Goal: Task Accomplishment & Management: Use online tool/utility

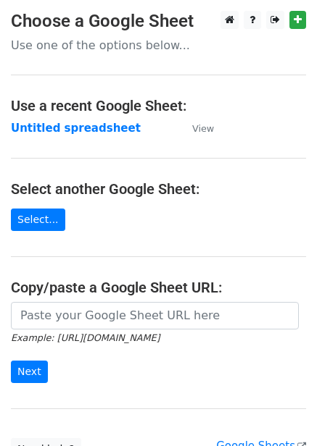
click at [86, 137] on main "Choose a Google Sheet Use one of the options below... Use a recent Google Sheet…" at bounding box center [158, 236] width 317 height 450
click at [93, 132] on strong "Untitled spreadsheet" at bounding box center [76, 128] width 130 height 13
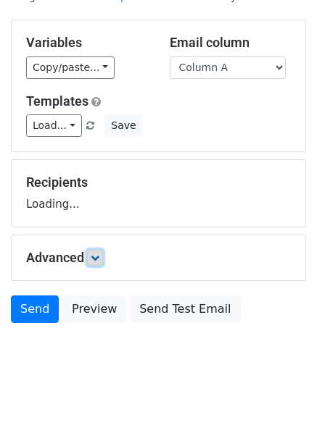
click at [97, 257] on icon at bounding box center [95, 258] width 9 height 9
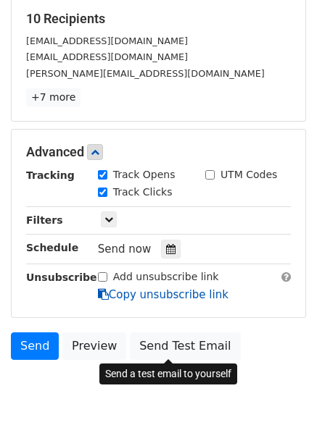
scroll to position [223, 0]
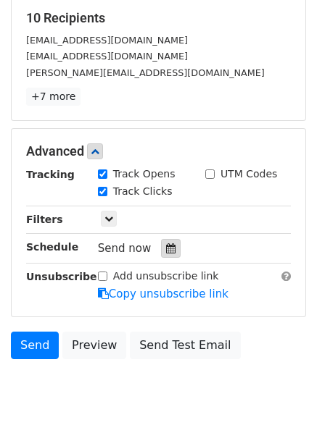
click at [166, 245] on icon at bounding box center [170, 248] width 9 height 10
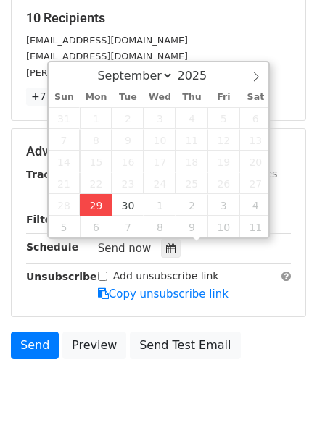
type input "2025-09-29 12:28"
type input "28"
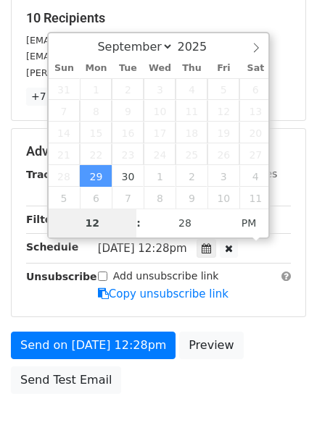
type input "4"
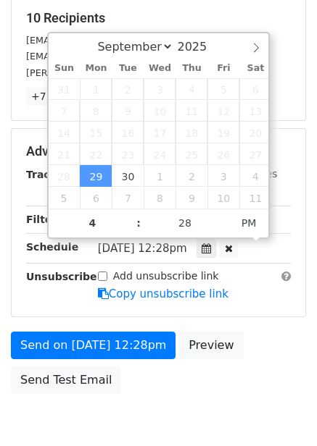
type input "2025-09-29 16:28"
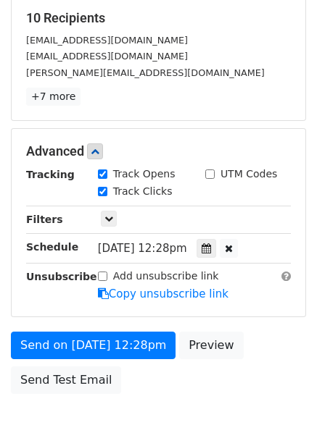
click at [196, 391] on div "Send on Sep 29 at 12:28pm Preview Send Test Email" at bounding box center [158, 367] width 317 height 70
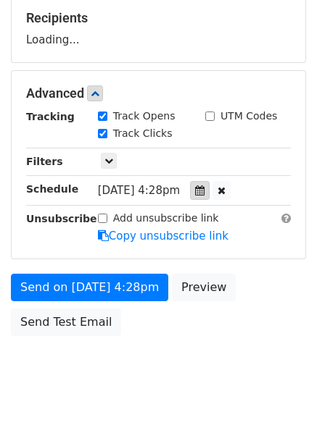
click at [204, 190] on icon at bounding box center [199, 191] width 9 height 10
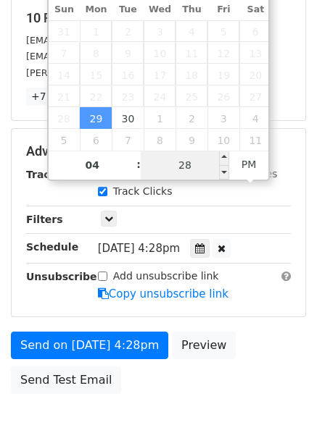
click at [183, 171] on input "28" at bounding box center [185, 165] width 88 height 29
type input "0"
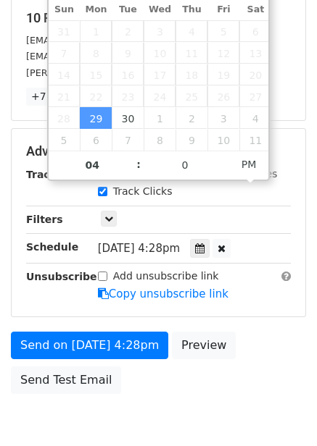
type input "2025-09-29 16:00"
click at [238, 346] on div "Send on Sep 29 at 4:28pm Preview Send Test Email" at bounding box center [158, 367] width 317 height 70
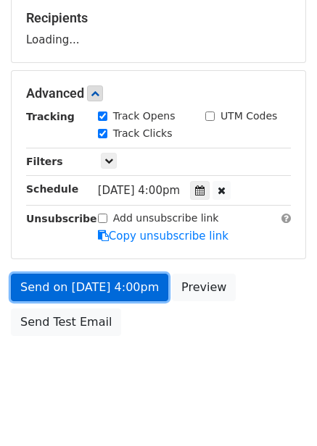
click at [115, 283] on link "Send on Sep 29 at 4:00pm" at bounding box center [89, 288] width 157 height 28
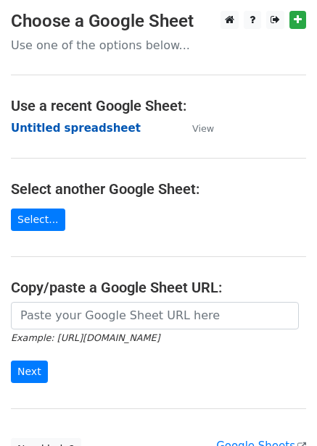
click at [57, 134] on strong "Untitled spreadsheet" at bounding box center [76, 128] width 130 height 13
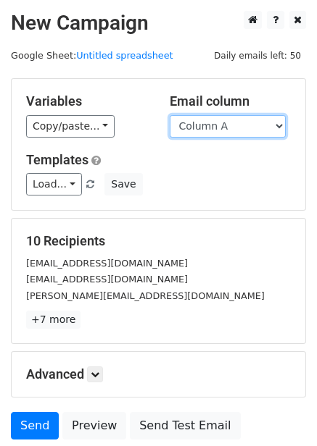
drag, startPoint x: 269, startPoint y: 120, endPoint x: 267, endPoint y: 129, distance: 9.7
click at [269, 120] on select "Column A Column B Column C Column D Column E Column F" at bounding box center [228, 126] width 116 height 22
select select "Column B"
click at [170, 115] on select "Column A Column B Column C Column D Column E Column F" at bounding box center [228, 126] width 116 height 22
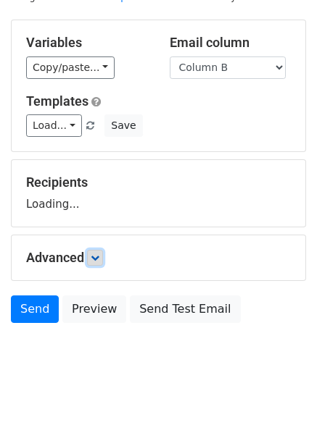
click at [99, 255] on icon at bounding box center [95, 258] width 9 height 9
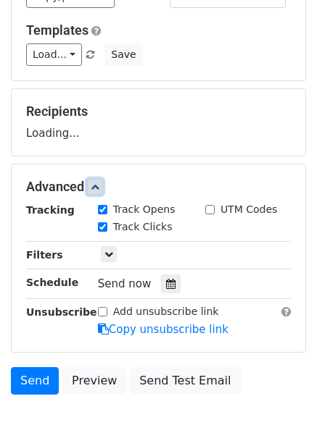
scroll to position [131, 0]
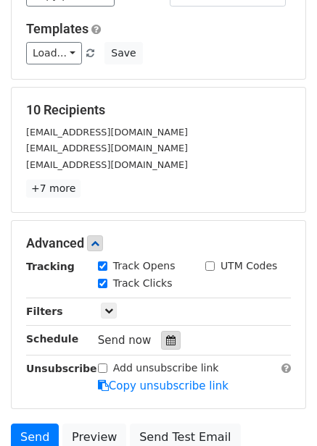
click at [166, 336] on icon at bounding box center [170, 341] width 9 height 10
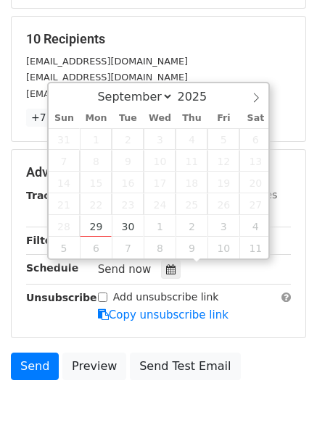
scroll to position [259, 0]
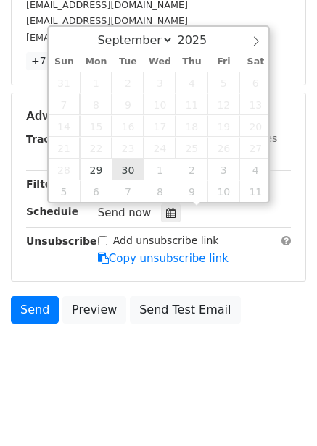
type input "2025-09-30 12:00"
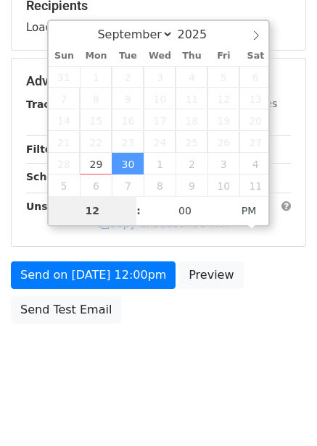
type input "5"
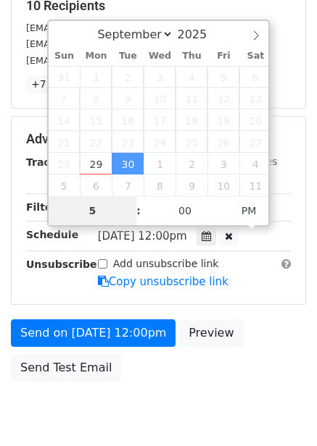
scroll to position [259, 0]
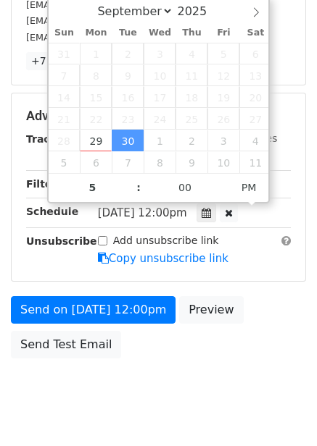
type input "2025-09-30 17:00"
click at [230, 359] on div "Send on Sep 30 at 12:00pm Preview Send Test Email" at bounding box center [158, 331] width 317 height 70
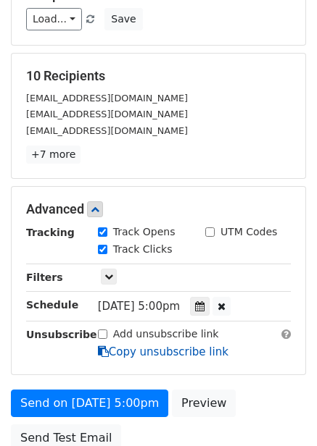
scroll to position [186, 0]
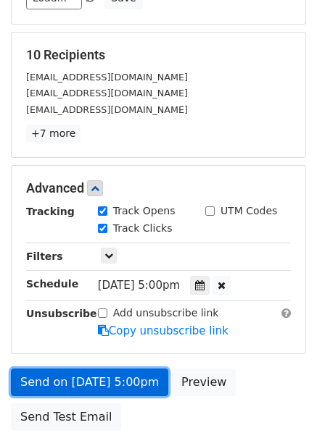
click at [127, 392] on link "Send on Sep 30 at 5:00pm" at bounding box center [89, 383] width 157 height 28
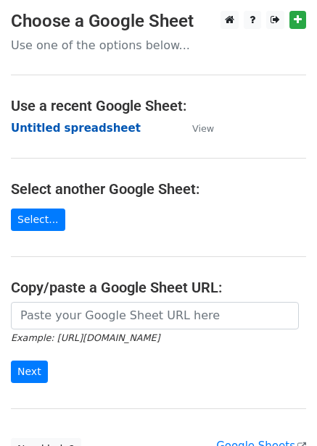
click at [68, 134] on strong "Untitled spreadsheet" at bounding box center [76, 128] width 130 height 13
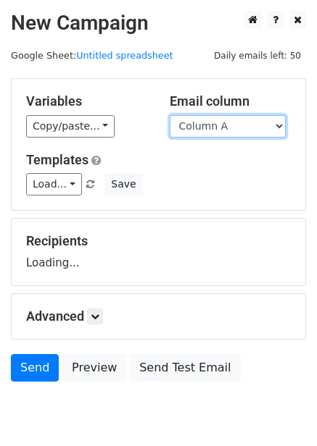
drag, startPoint x: 0, startPoint y: 0, endPoint x: 233, endPoint y: 129, distance: 266.0
click at [233, 126] on select "Column A Column B Column C Column D Column E Column F" at bounding box center [228, 126] width 116 height 22
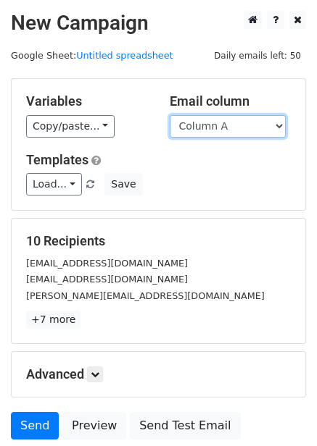
click at [225, 125] on select "Column A Column B Column C Column D Column E Column F" at bounding box center [228, 126] width 116 height 22
select select "Column C"
click at [170, 115] on select "Column A Column B Column C Column D Column E Column F" at bounding box center [228, 126] width 116 height 22
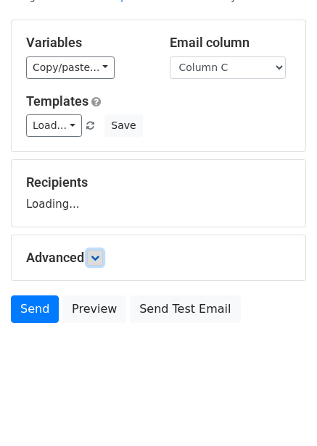
click at [99, 259] on icon at bounding box center [95, 258] width 9 height 9
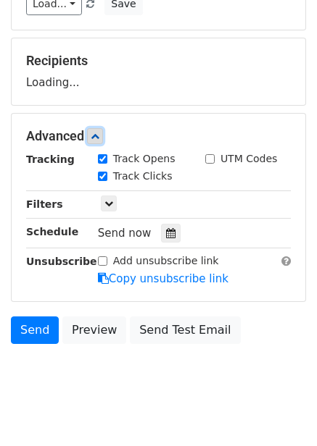
scroll to position [193, 0]
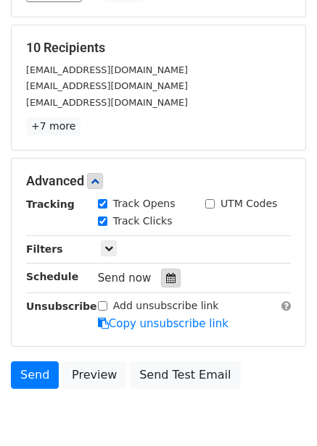
click at [168, 278] on icon at bounding box center [170, 278] width 9 height 10
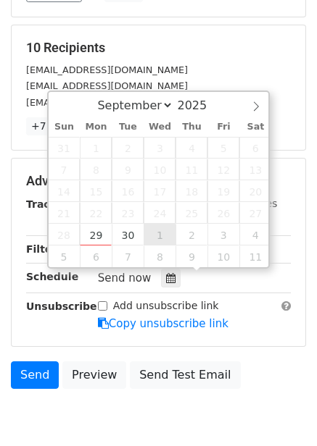
type input "2025-10-01 12:00"
select select "9"
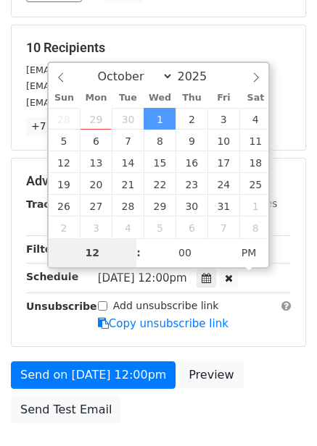
type input "6"
type input "2025-10-01 18:00"
click at [237, 343] on div "Advanced Tracking Track Opens UTM Codes Track Clicks Filters Only include sprea…" at bounding box center [158, 253] width 293 height 188
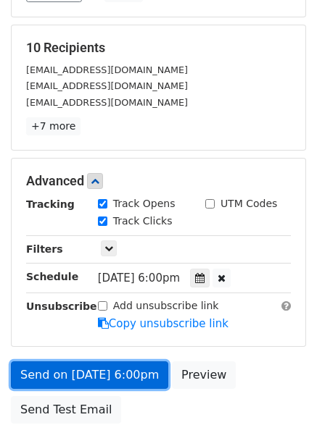
click at [130, 376] on link "Send on Oct 1 at 6:00pm" at bounding box center [89, 376] width 157 height 28
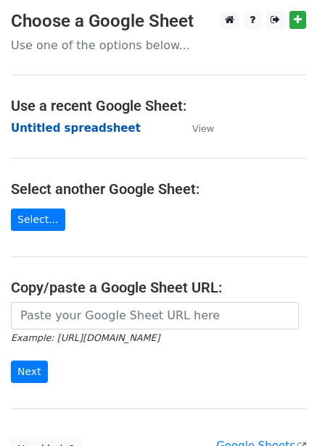
click at [92, 129] on strong "Untitled spreadsheet" at bounding box center [76, 128] width 130 height 13
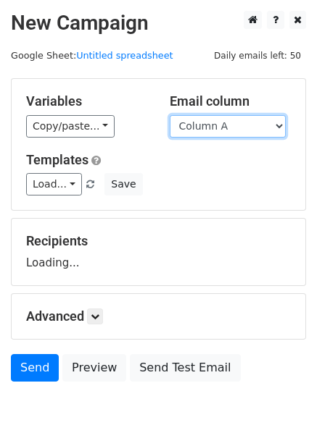
click at [239, 125] on select "Column A Column B Column C Column D Column E Column F" at bounding box center [228, 126] width 116 height 22
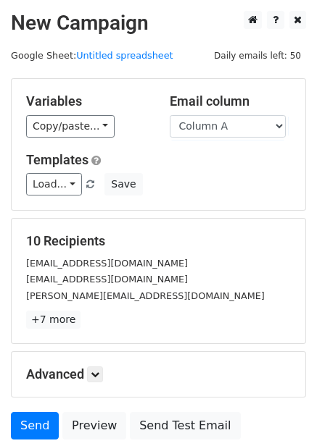
click at [220, 207] on div "Variables Copy/paste... {{Column A}} {{Column B}} {{Column C}} {{Column D}} {{C…" at bounding box center [158, 144] width 293 height 131
click at [236, 138] on div "Variables Copy/paste... {{Column A}} {{Column B}} {{Column C}} {{Column D}} {{C…" at bounding box center [158, 144] width 293 height 131
click at [240, 126] on select "Column A Column B Column C Column D Column E Column F" at bounding box center [228, 126] width 116 height 22
select select "Column D"
click at [170, 115] on select "Column A Column B Column C Column D Column E Column F" at bounding box center [228, 126] width 116 height 22
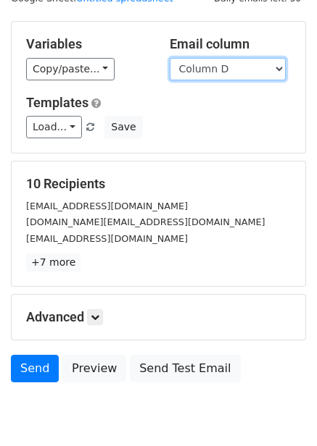
scroll to position [117, 0]
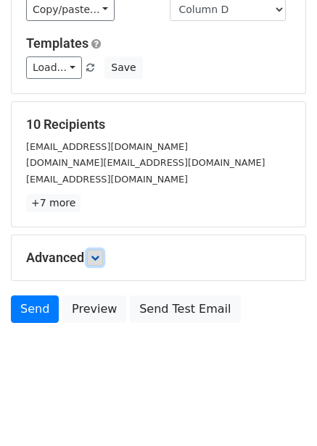
click at [92, 264] on link at bounding box center [95, 258] width 16 height 16
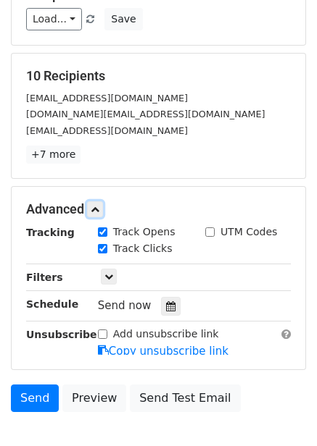
scroll to position [167, 0]
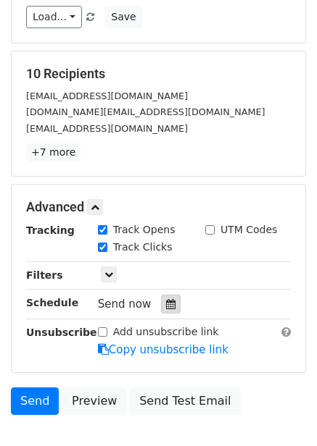
click at [166, 308] on icon at bounding box center [170, 304] width 9 height 10
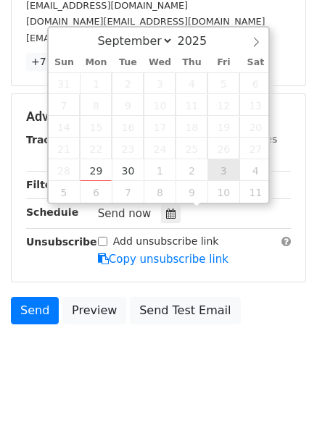
scroll to position [259, 0]
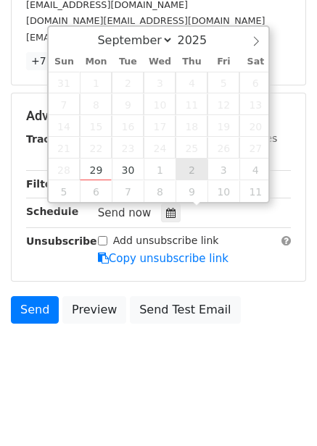
type input "2025-10-02 12:00"
select select "9"
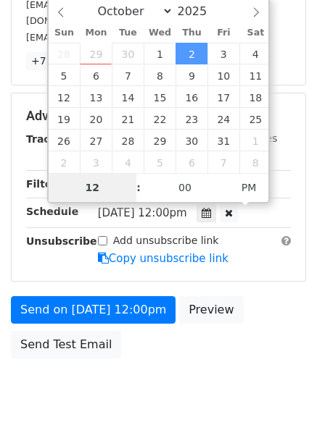
type input "7"
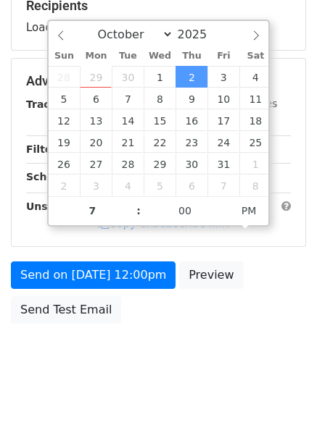
type input "2025-10-02 19:00"
click at [209, 371] on body "New Campaign Daily emails left: 50 Google Sheet: Untitled spreadsheet Variables…" at bounding box center [158, 82] width 317 height 614
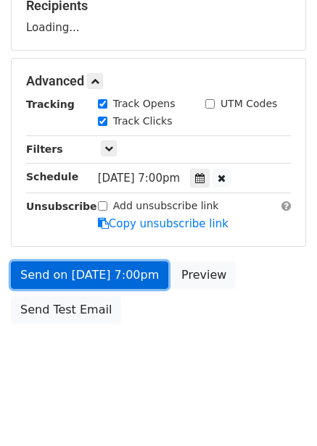
click at [134, 266] on link "Send on Oct 2 at 7:00pm" at bounding box center [89, 276] width 157 height 28
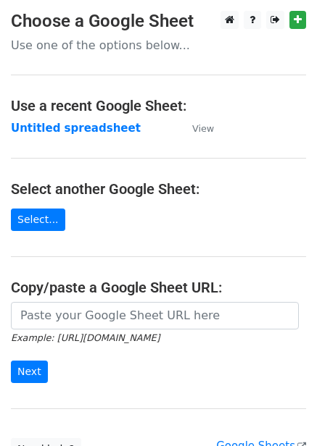
click at [101, 130] on strong "Untitled spreadsheet" at bounding box center [76, 128] width 130 height 13
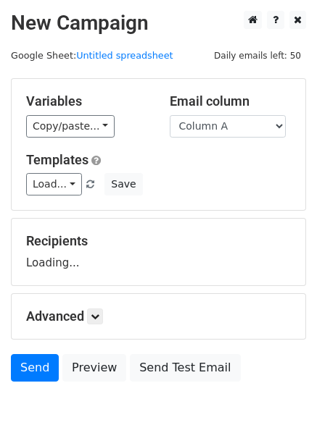
click at [192, 131] on select "Column A Column B Column C Column D Column E Column F" at bounding box center [228, 126] width 116 height 22
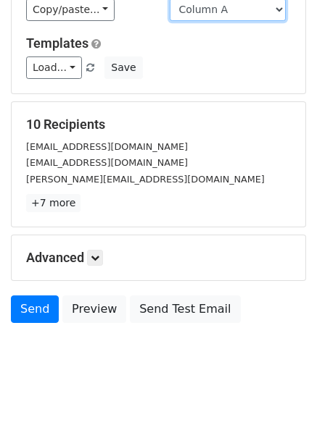
drag, startPoint x: 258, startPoint y: 3, endPoint x: 254, endPoint y: 18, distance: 15.6
click at [258, 3] on select "Column A Column B Column C Column D Column E Column F" at bounding box center [228, 10] width 116 height 22
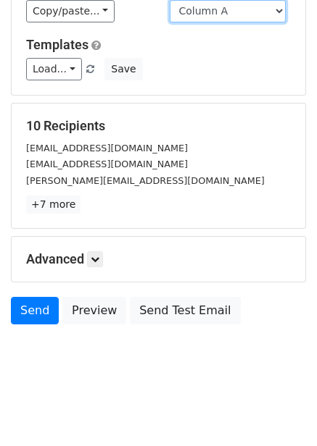
select select "Column E"
click at [170, 0] on select "Column A Column B Column C Column D Column E Column F" at bounding box center [228, 11] width 116 height 22
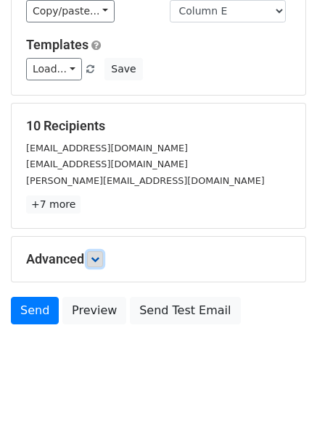
click at [94, 261] on icon at bounding box center [95, 259] width 9 height 9
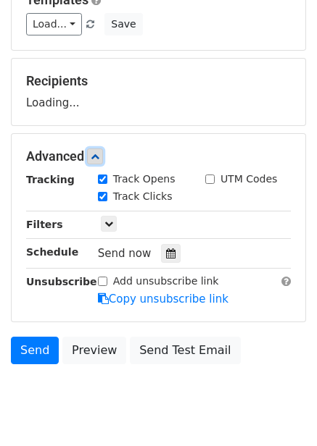
scroll to position [164, 0]
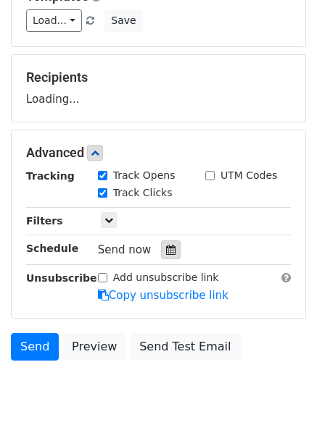
click at [172, 203] on div "Track Clicks" at bounding box center [140, 194] width 107 height 17
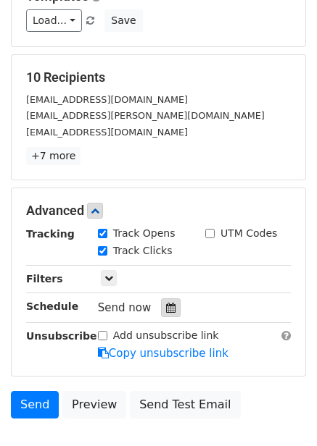
click at [167, 308] on icon at bounding box center [170, 308] width 9 height 10
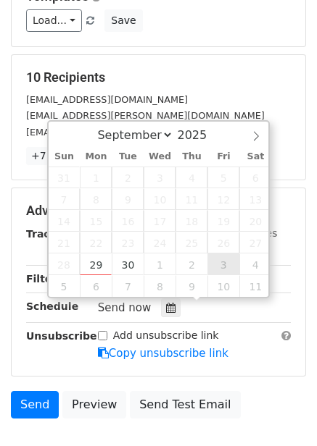
type input "2025-10-03 12:00"
select select "9"
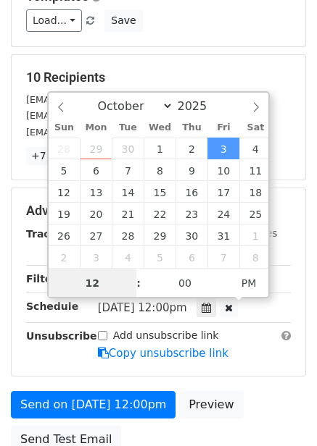
scroll to position [1, 0]
type input "8"
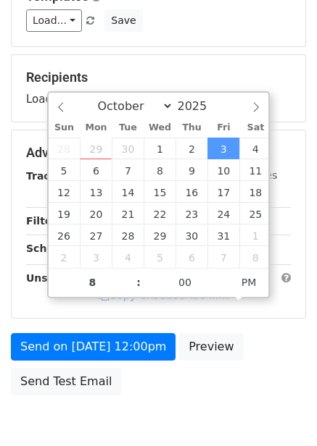
type input "2025-10-03 20:00"
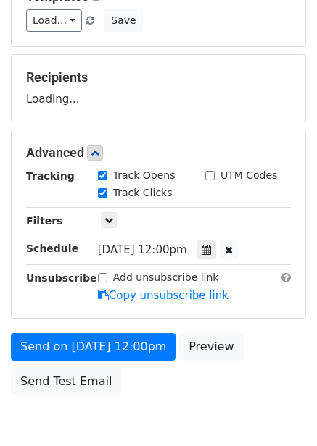
click at [238, 392] on div "Send on Oct 3 at 12:00pm Preview Send Test Email" at bounding box center [158, 368] width 317 height 70
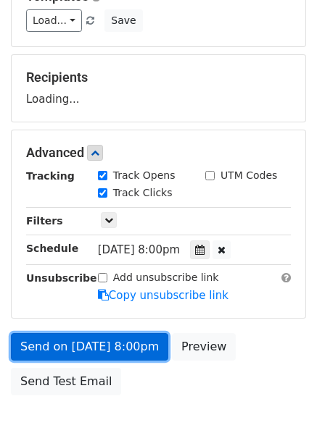
click at [116, 354] on form "Variables Copy/paste... {{Column A}} {{Column B}} {{Column C}} {{Column D}} {{C…" at bounding box center [158, 158] width 295 height 488
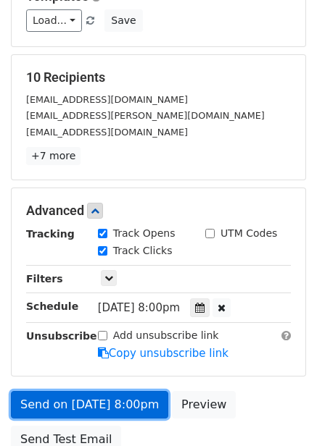
click at [67, 403] on link "Send on Oct 3 at 8:00pm" at bounding box center [89, 405] width 157 height 28
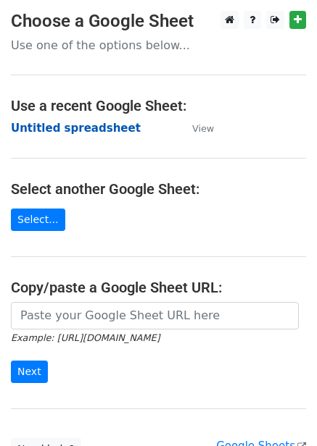
click at [62, 128] on strong "Untitled spreadsheet" at bounding box center [76, 128] width 130 height 13
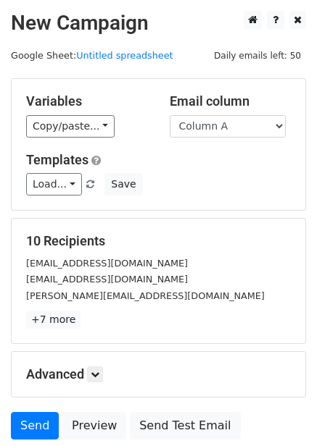
click at [214, 255] on div "[EMAIL_ADDRESS][DOMAIN_NAME]" at bounding box center [158, 263] width 286 height 17
click at [239, 143] on div "Variables Copy/paste... {{Column A}} {{Column B}} {{Column C}} {{Column D}} {{C…" at bounding box center [158, 144] width 293 height 131
click at [241, 134] on select "Column A Column B Column C Column D Column E Column F" at bounding box center [228, 126] width 116 height 22
select select "Column F"
click at [170, 115] on select "Column A Column B Column C Column D Column E Column F" at bounding box center [228, 126] width 116 height 22
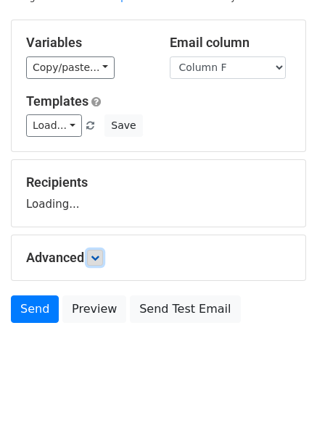
click at [97, 257] on icon at bounding box center [95, 258] width 9 height 9
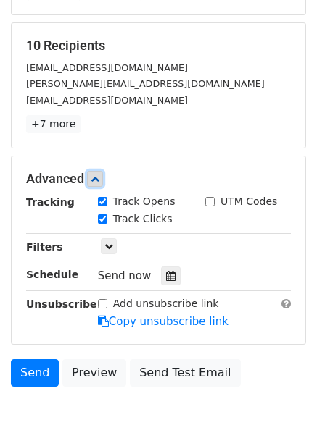
scroll to position [197, 0]
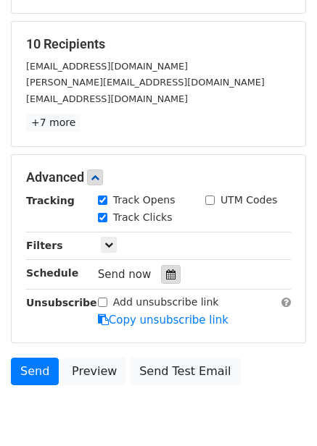
click at [166, 276] on icon at bounding box center [170, 275] width 9 height 10
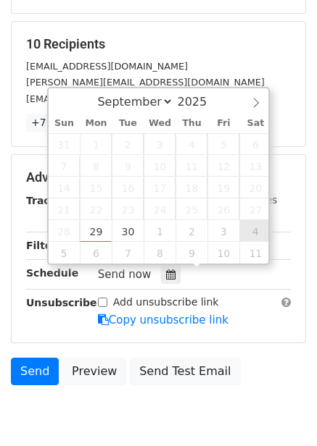
type input "[DATE] 12:00"
select select "9"
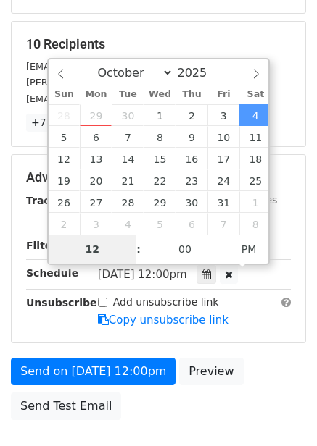
type input "9"
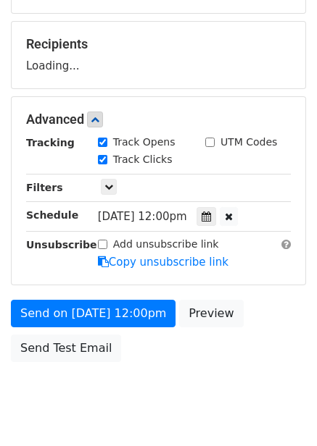
type input "[DATE] 21:00"
click at [288, 354] on div "Send on [DATE] 12:00pm Preview Send Test Email" at bounding box center [158, 335] width 317 height 70
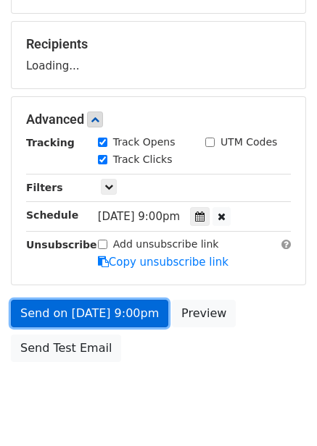
click at [119, 306] on link "Send on [DATE] 9:00pm" at bounding box center [89, 314] width 157 height 28
